Goal: Task Accomplishment & Management: Manage account settings

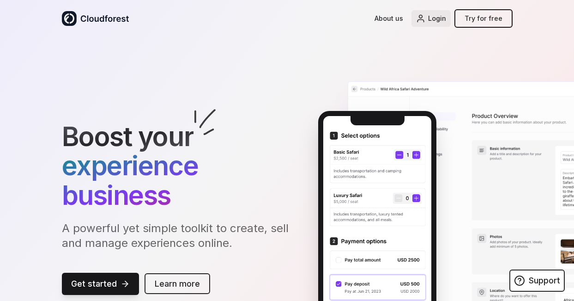
click at [440, 15] on span "Login" at bounding box center [437, 18] width 18 height 10
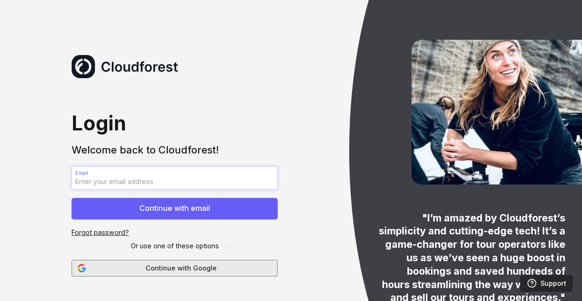
click at [142, 266] on span "Continue with Google" at bounding box center [181, 268] width 181 height 10
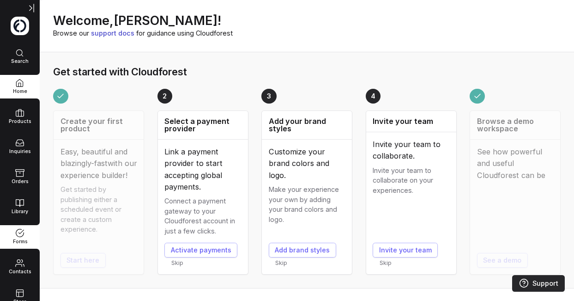
click at [19, 235] on icon at bounding box center [19, 232] width 9 height 9
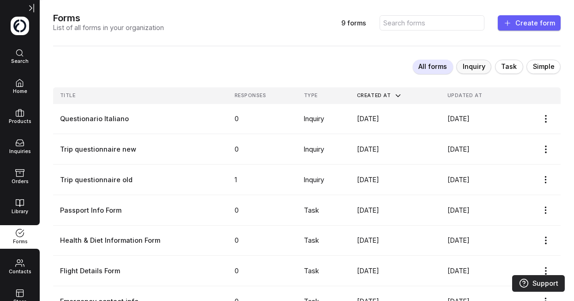
click at [477, 70] on span "Inquiry" at bounding box center [474, 66] width 23 height 9
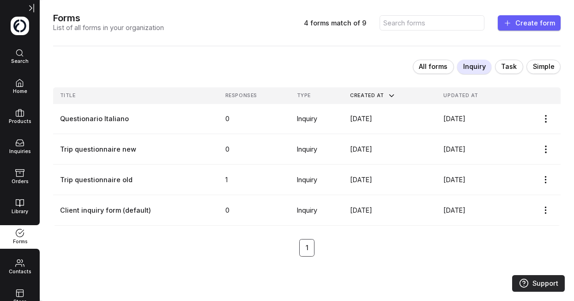
click at [22, 240] on span "Forms" at bounding box center [20, 241] width 40 height 6
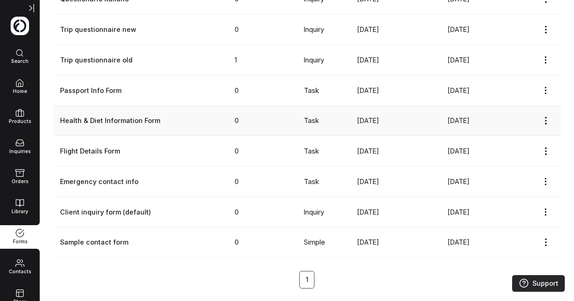
scroll to position [121, 0]
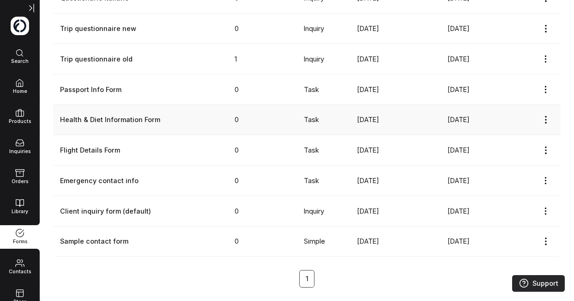
click at [128, 120] on link "Health & Diet Information Form" at bounding box center [140, 119] width 161 height 10
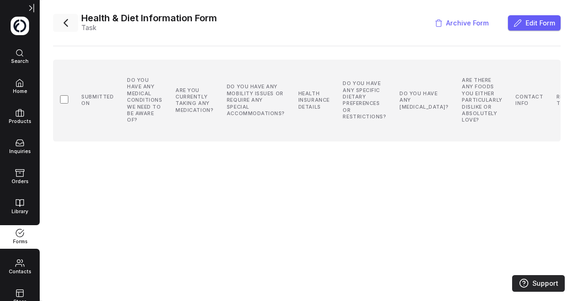
click at [63, 24] on icon "button" at bounding box center [65, 22] width 13 height 13
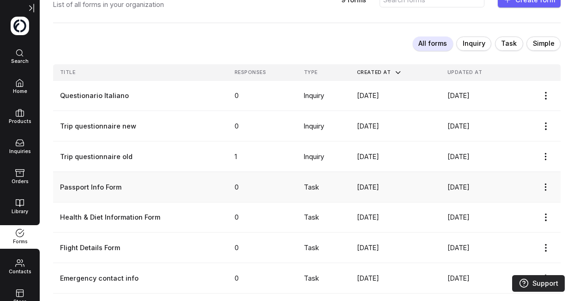
scroll to position [47, 0]
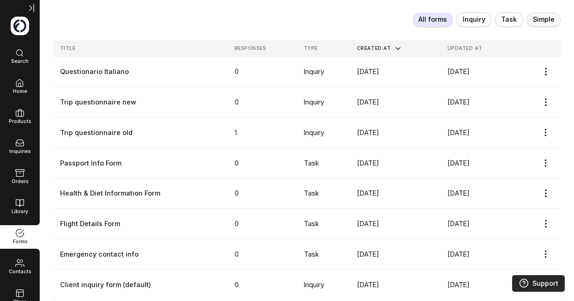
click at [543, 20] on span "Simple" at bounding box center [544, 19] width 22 height 9
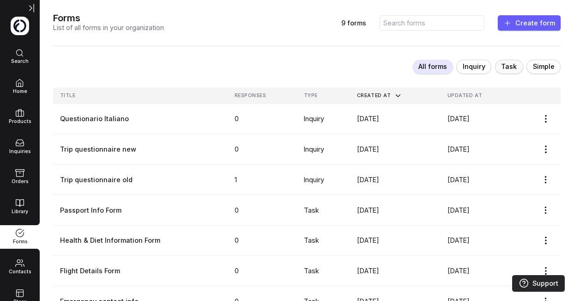
click at [503, 67] on span "Task" at bounding box center [509, 66] width 16 height 9
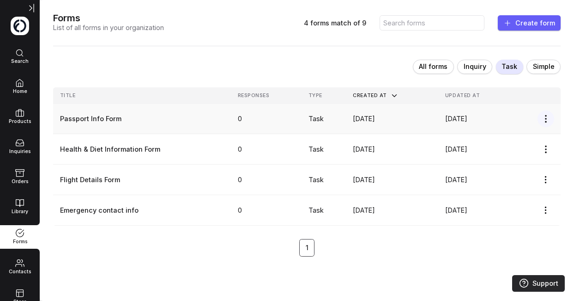
click at [539, 117] on link at bounding box center [545, 118] width 17 height 17
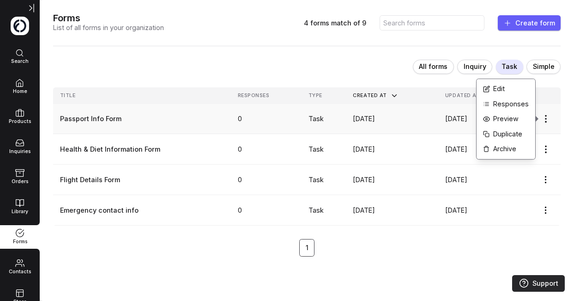
click at [115, 120] on link "Passport Info Form" at bounding box center [142, 119] width 164 height 10
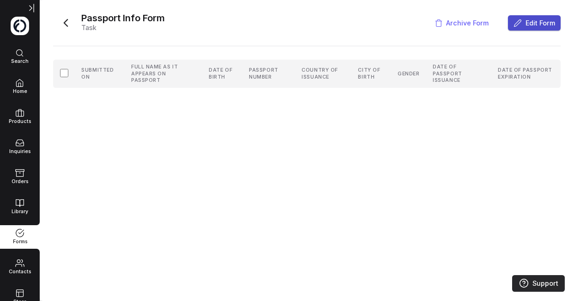
click at [530, 19] on span "Edit Form" at bounding box center [540, 23] width 30 height 10
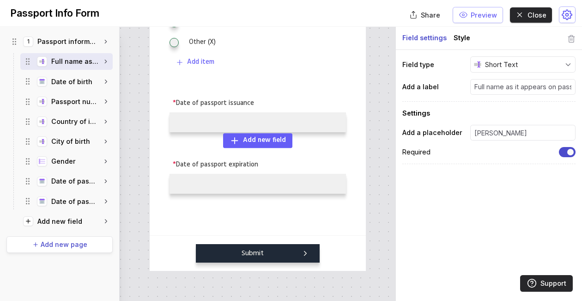
scroll to position [446, 0]
